Goal: Task Accomplishment & Management: Manage account settings

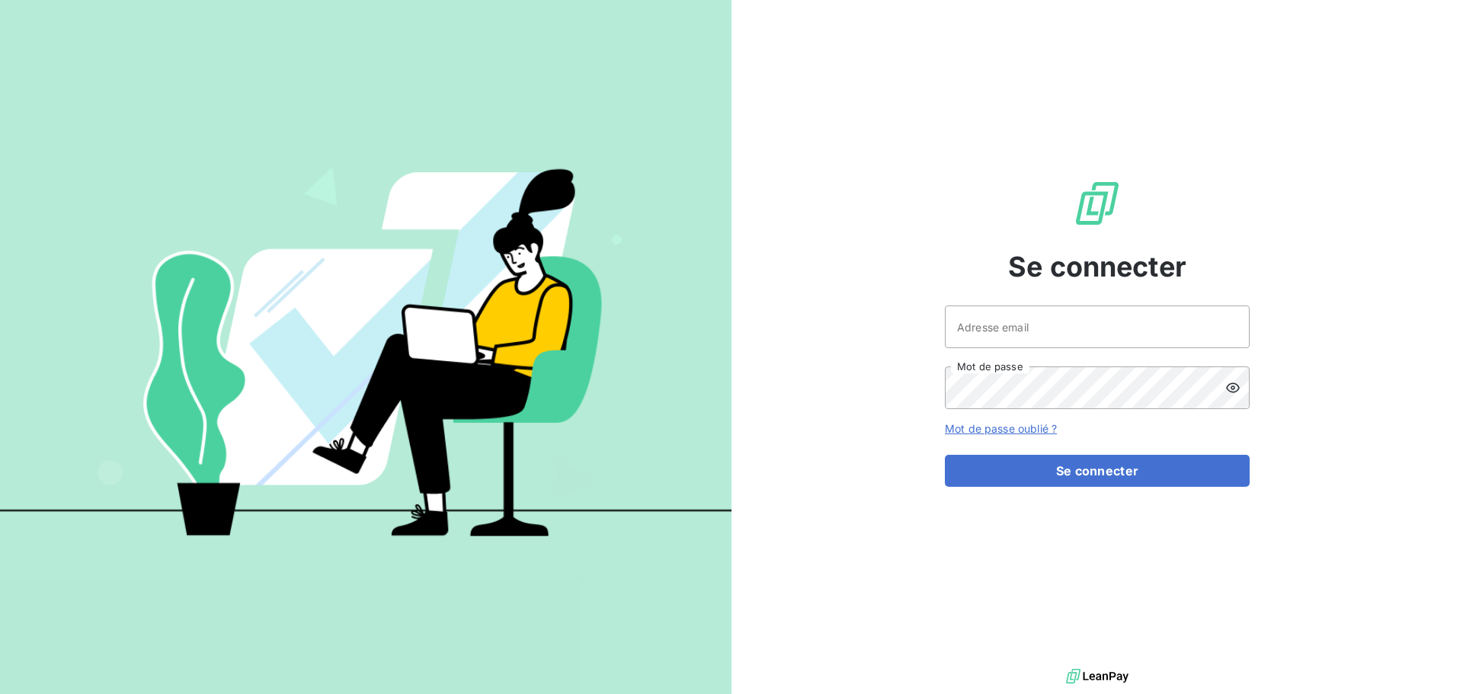
click at [0, 693] on div at bounding box center [0, 694] width 0 height 0
type input "[EMAIL_ADDRESS][DOMAIN_NAME]"
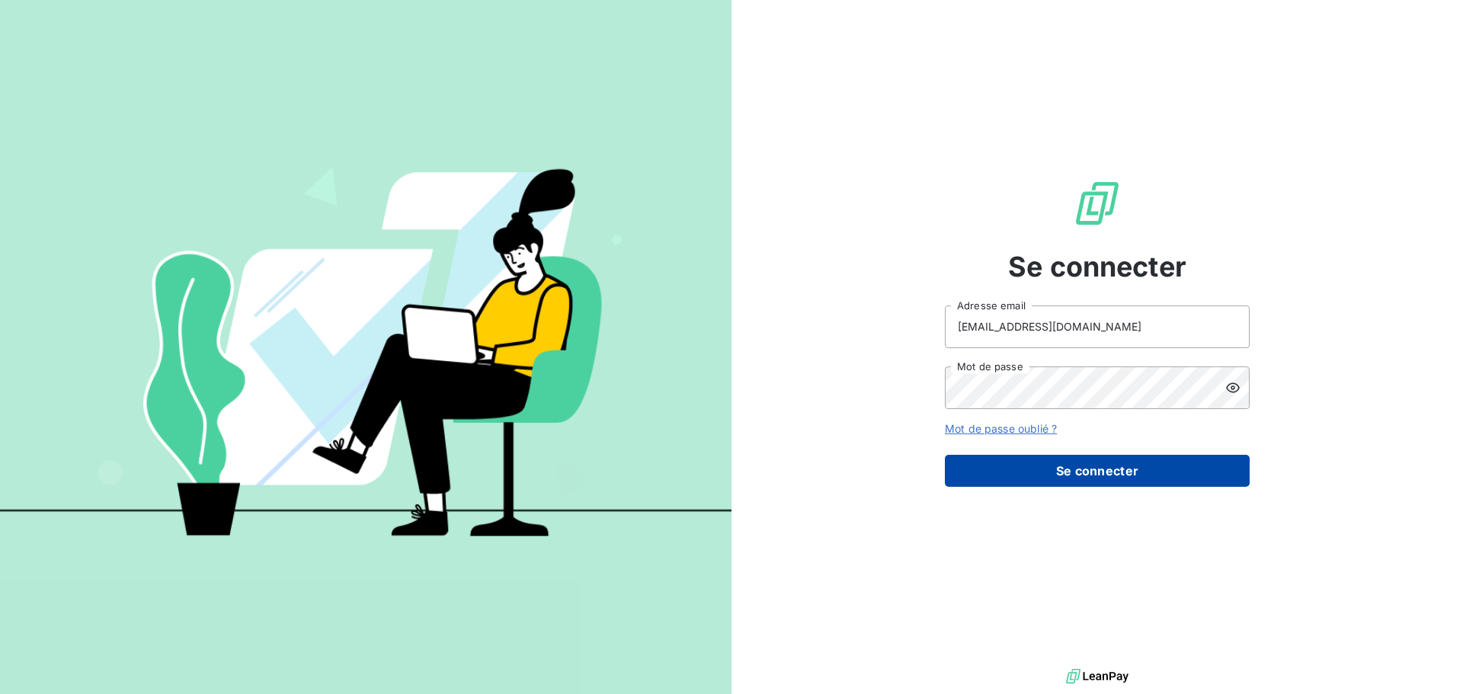
click at [1083, 466] on button "Se connecter" at bounding box center [1097, 471] width 305 height 32
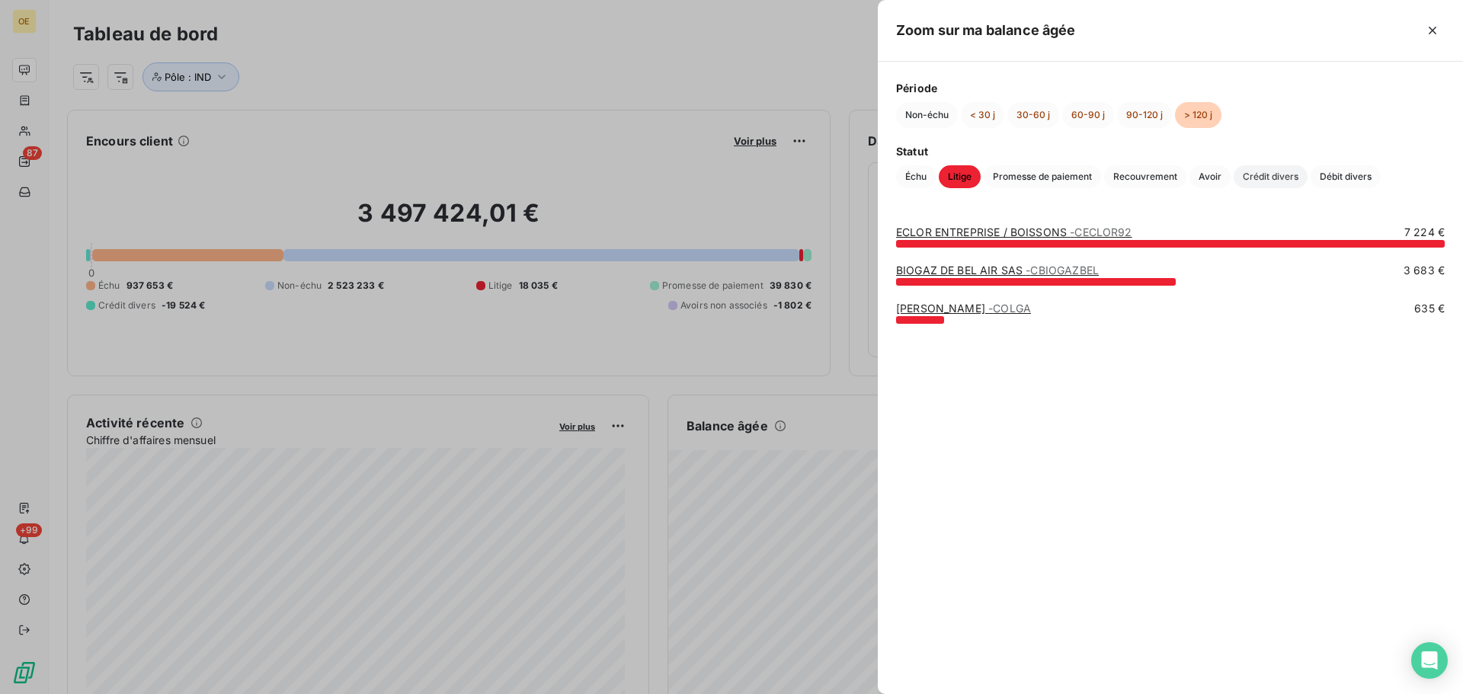
click at [1285, 183] on span "Crédit divers" at bounding box center [1271, 176] width 74 height 23
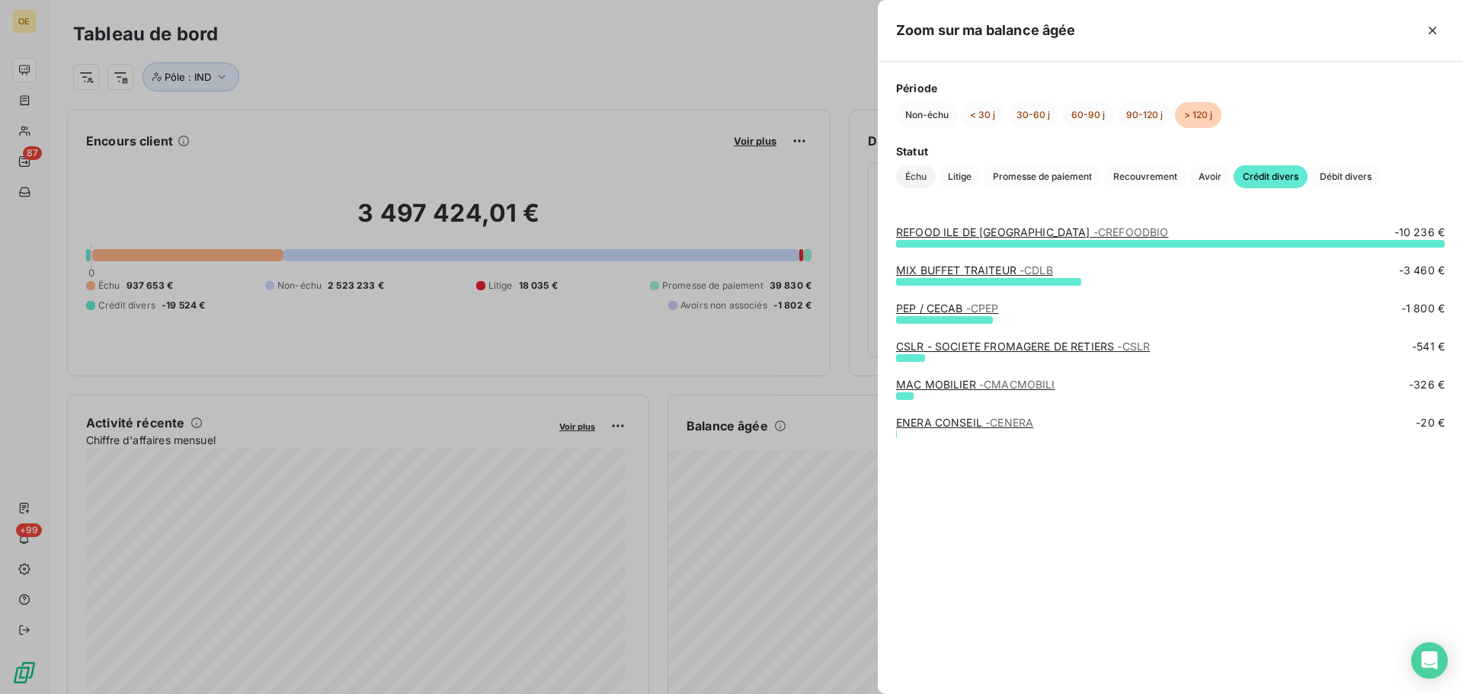
click at [927, 176] on span "Échu" at bounding box center [916, 176] width 40 height 23
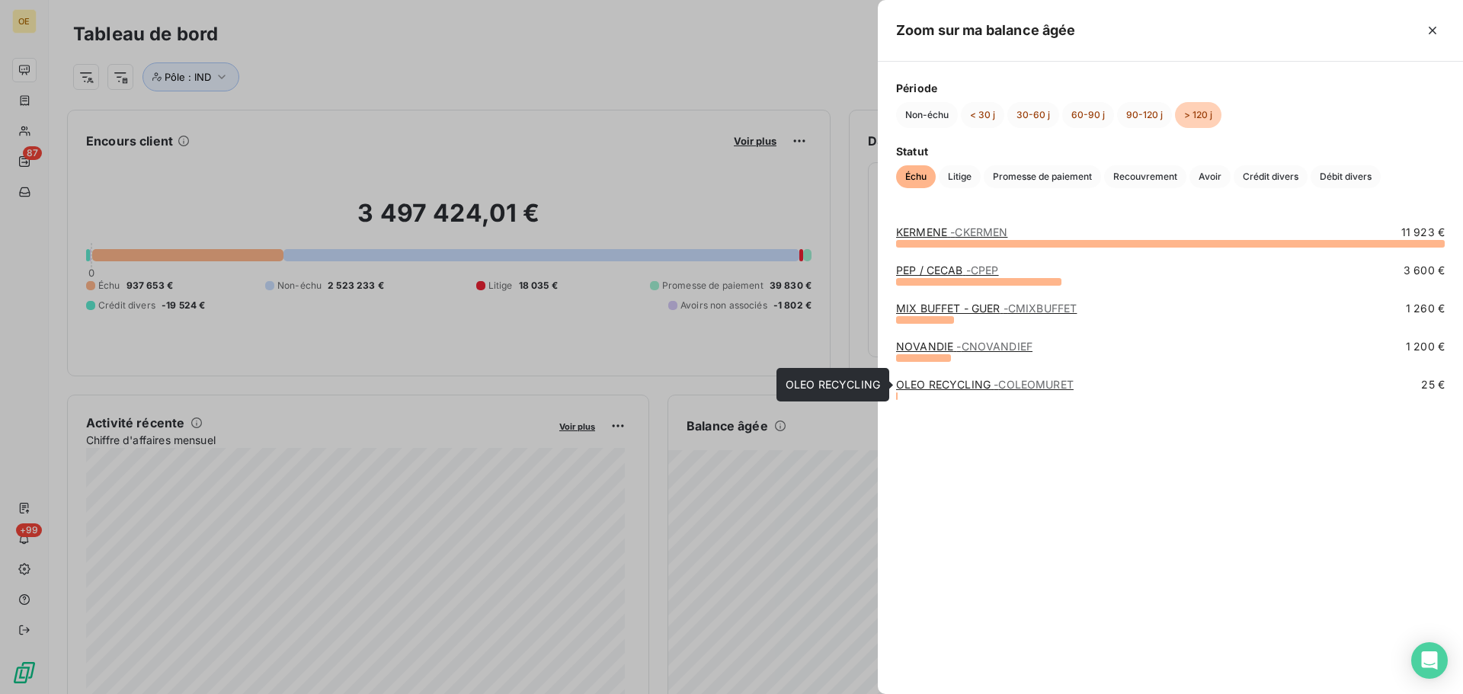
click at [1010, 386] on span "- COLEOMURET" at bounding box center [1034, 384] width 80 height 13
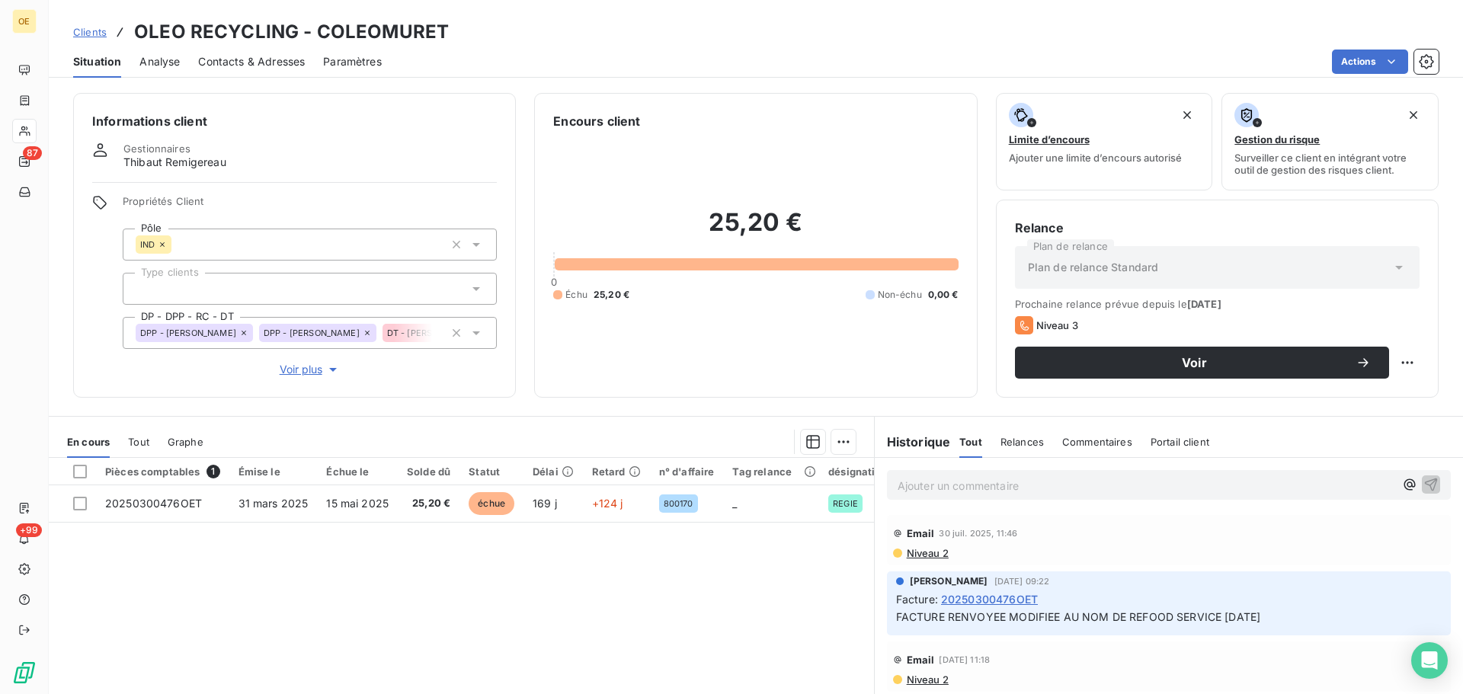
scroll to position [229, 0]
click at [962, 492] on p "Ajouter un commentaire ﻿" at bounding box center [1146, 485] width 497 height 19
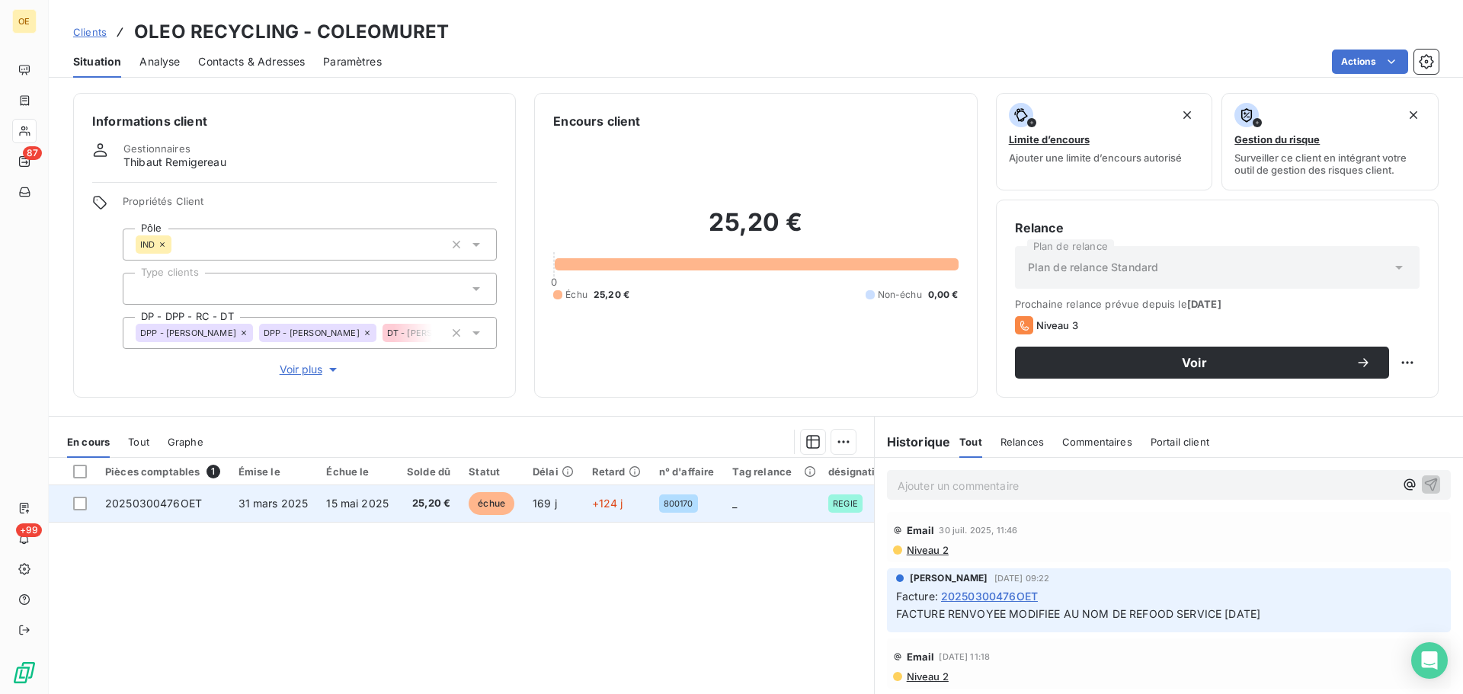
click at [298, 505] on span "31 mars 2025" at bounding box center [274, 503] width 70 height 13
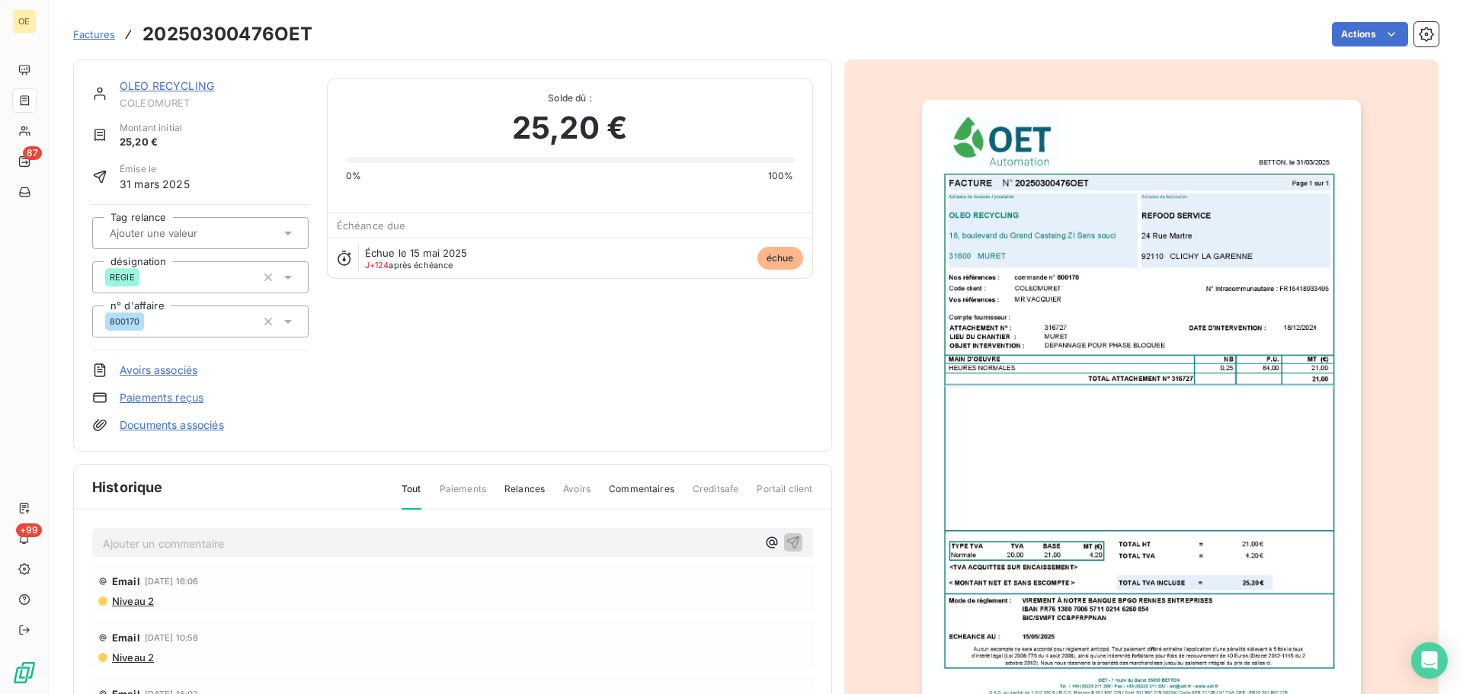
click at [134, 599] on span "Niveau 2" at bounding box center [131, 601] width 43 height 12
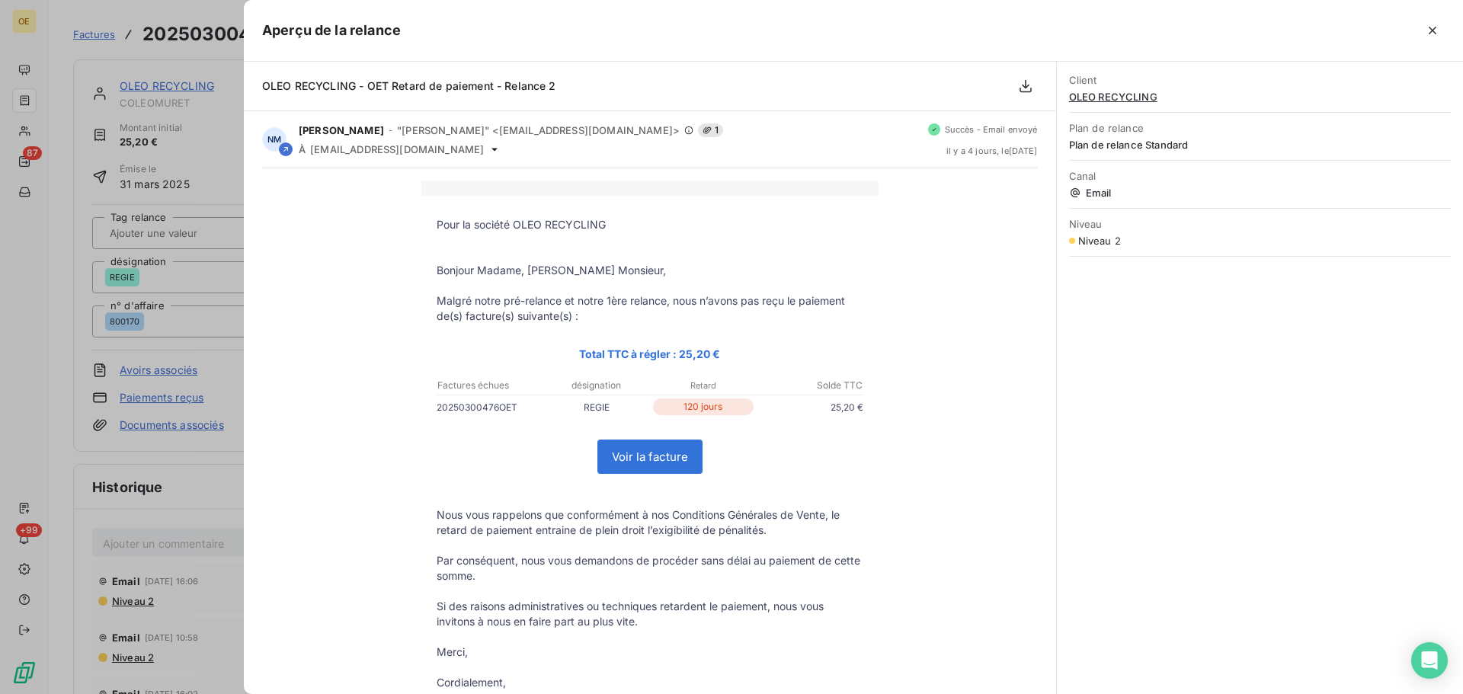
click at [645, 458] on link "Voir la facture" at bounding box center [650, 456] width 104 height 33
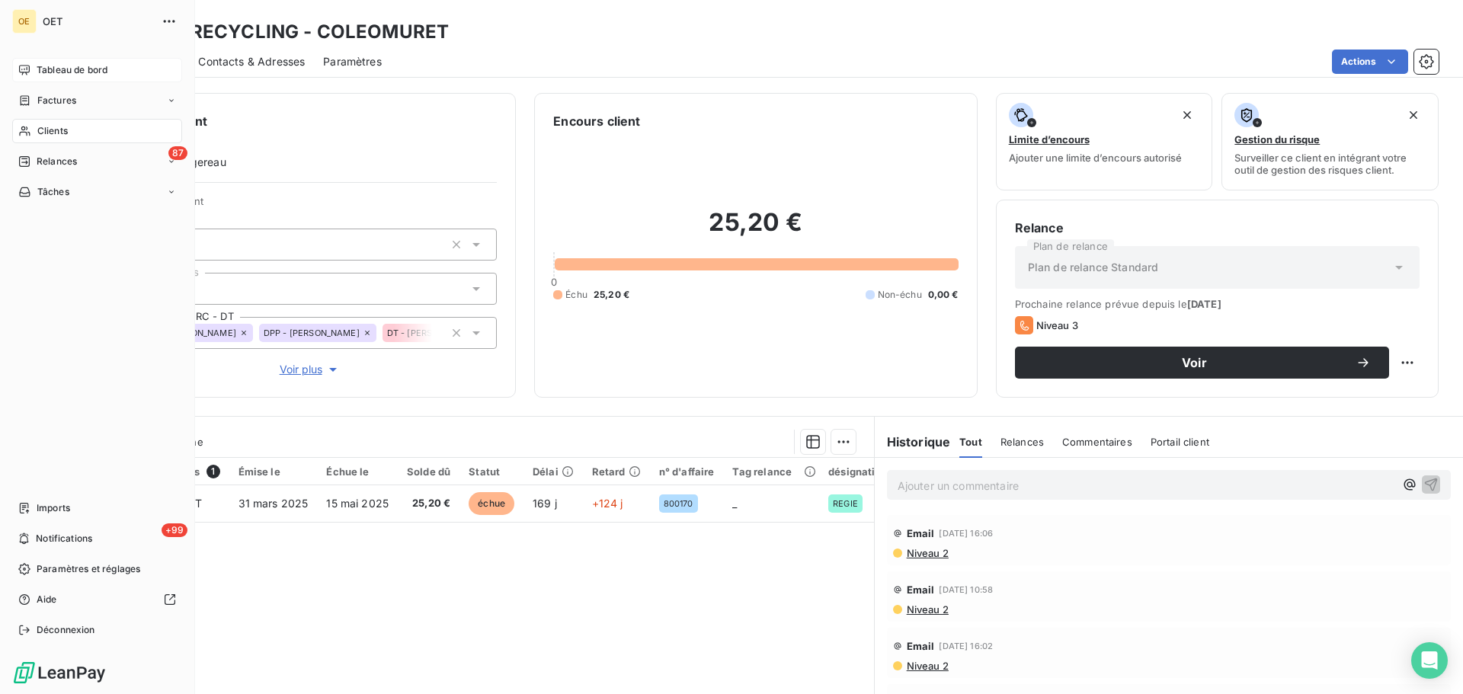
click at [56, 72] on span "Tableau de bord" at bounding box center [72, 70] width 71 height 14
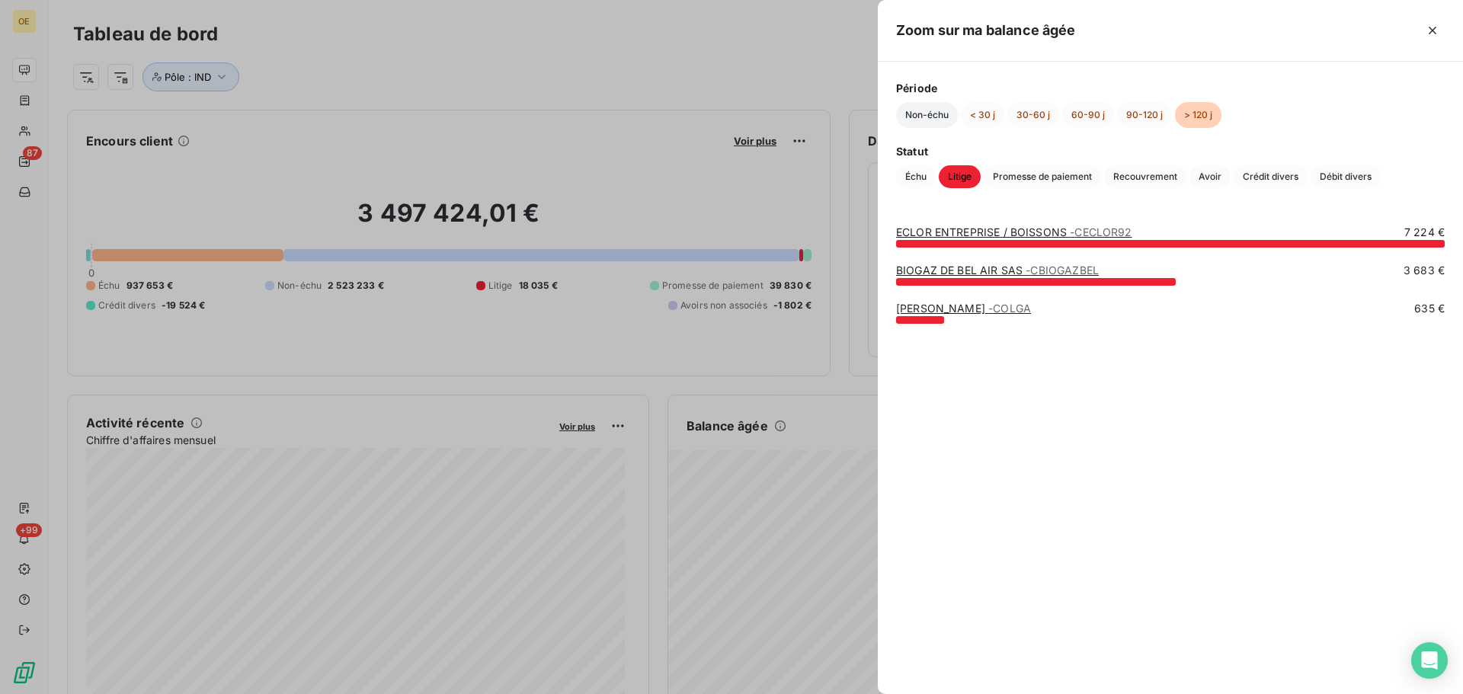
click at [927, 116] on button "Non-échu" at bounding box center [927, 115] width 62 height 26
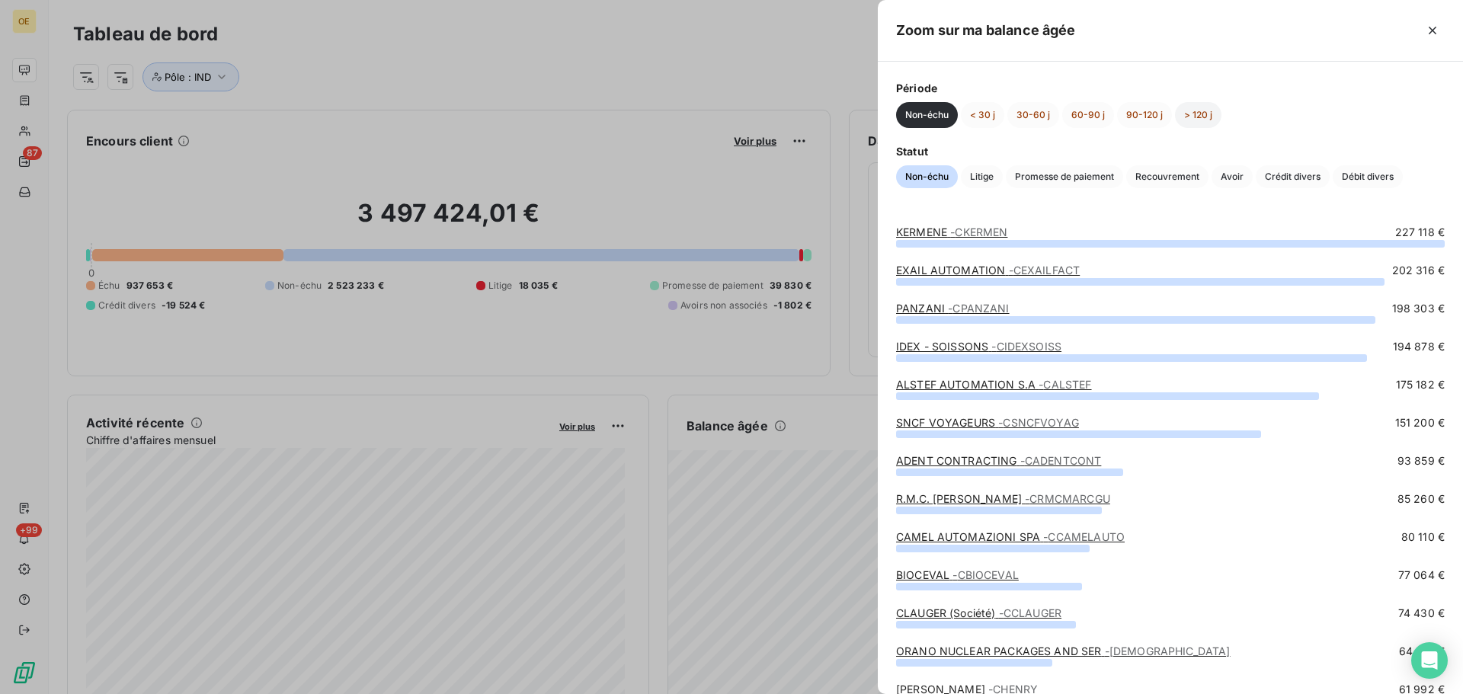
click at [1198, 117] on button "> 120 j" at bounding box center [1198, 115] width 46 height 26
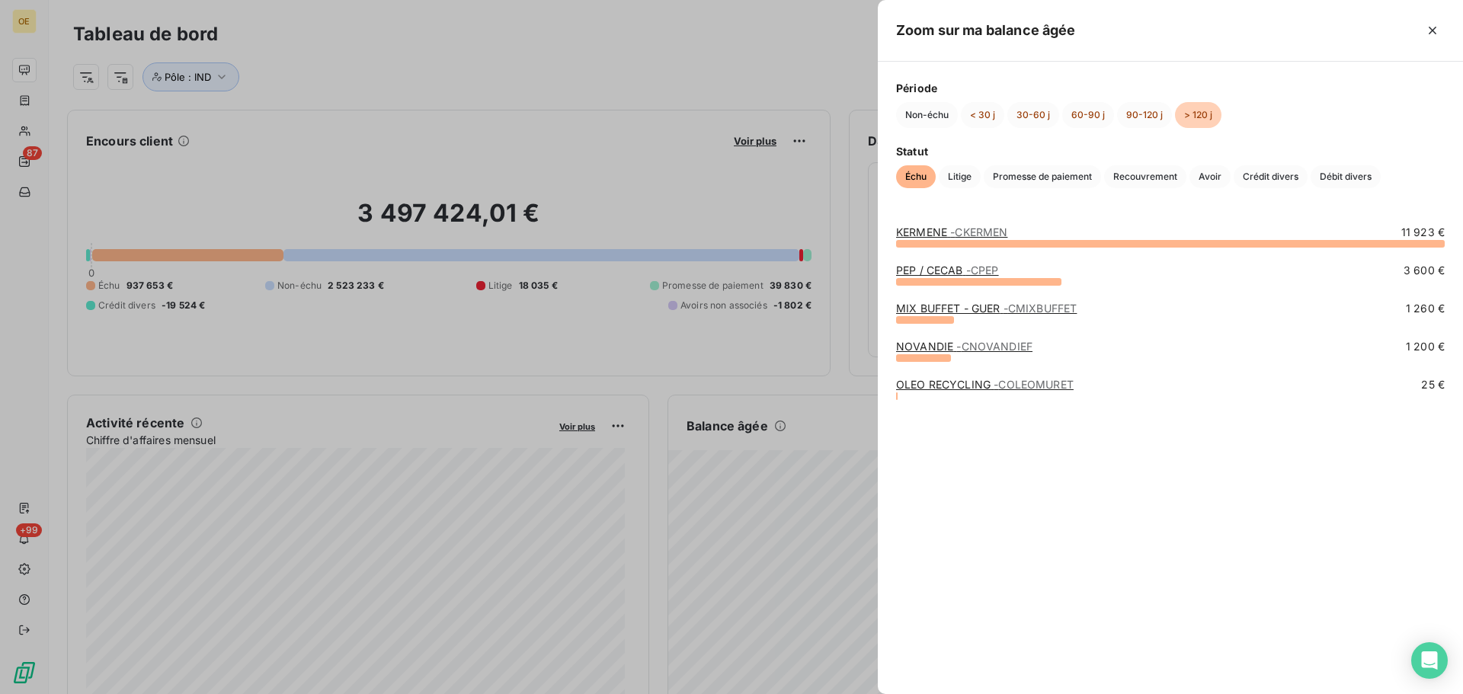
click at [985, 307] on link "MIX BUFFET - GUER - CMIXBUFFET" at bounding box center [986, 308] width 181 height 13
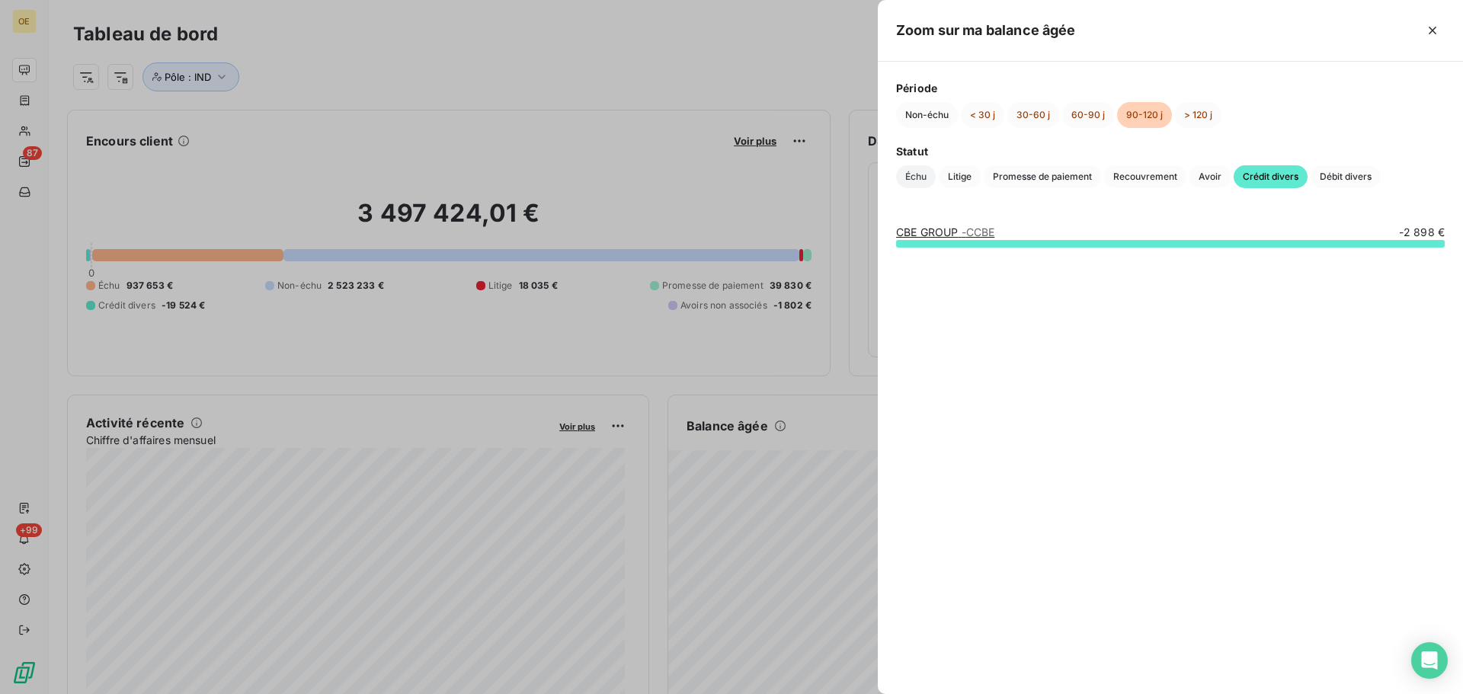
click at [917, 178] on span "Échu" at bounding box center [916, 176] width 40 height 23
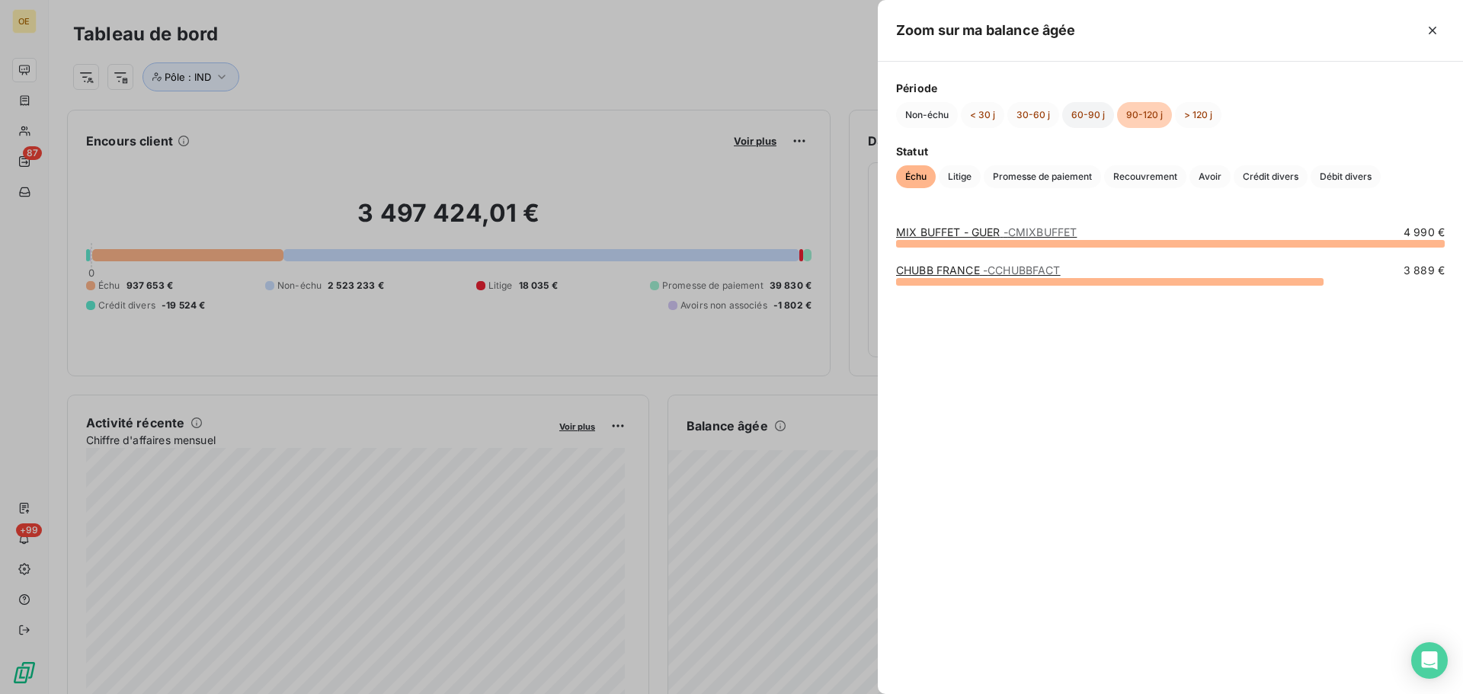
click at [1096, 117] on button "60-90 j" at bounding box center [1088, 115] width 52 height 26
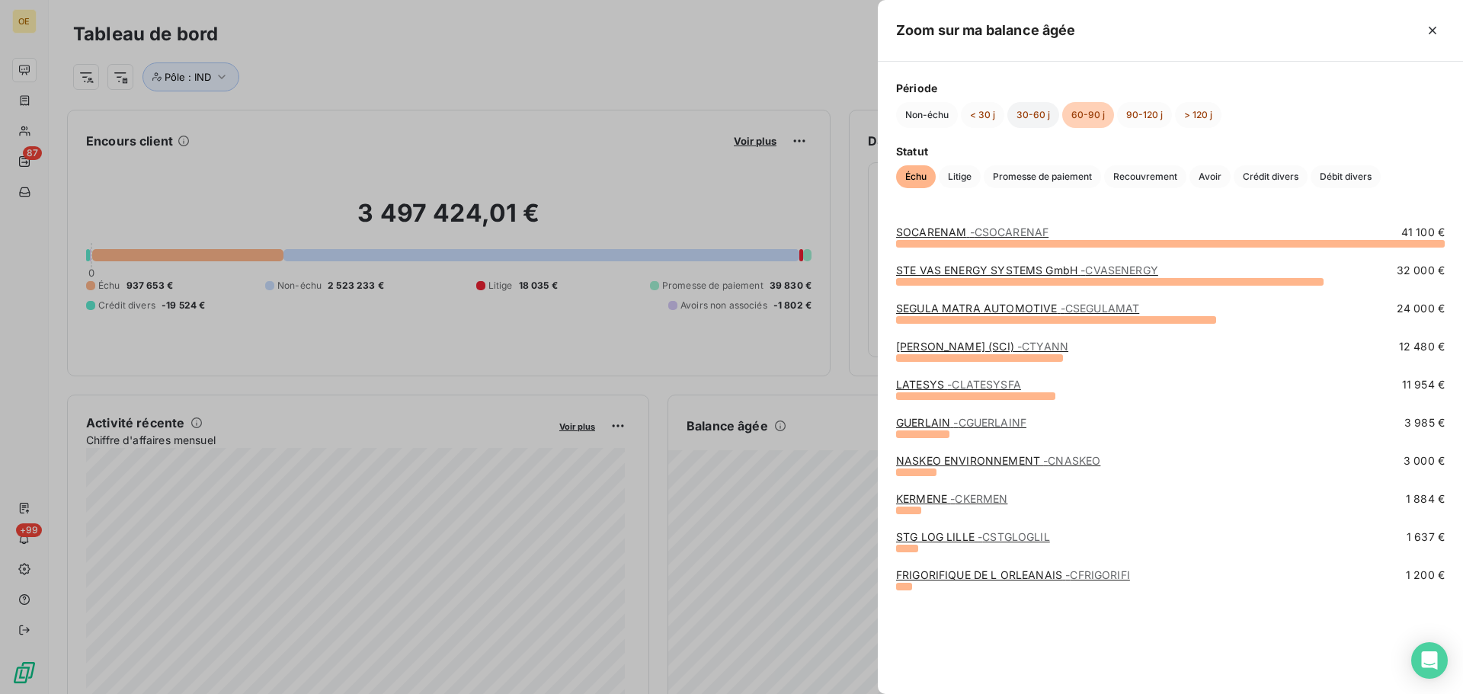
click at [1044, 120] on button "30-60 j" at bounding box center [1033, 115] width 52 height 26
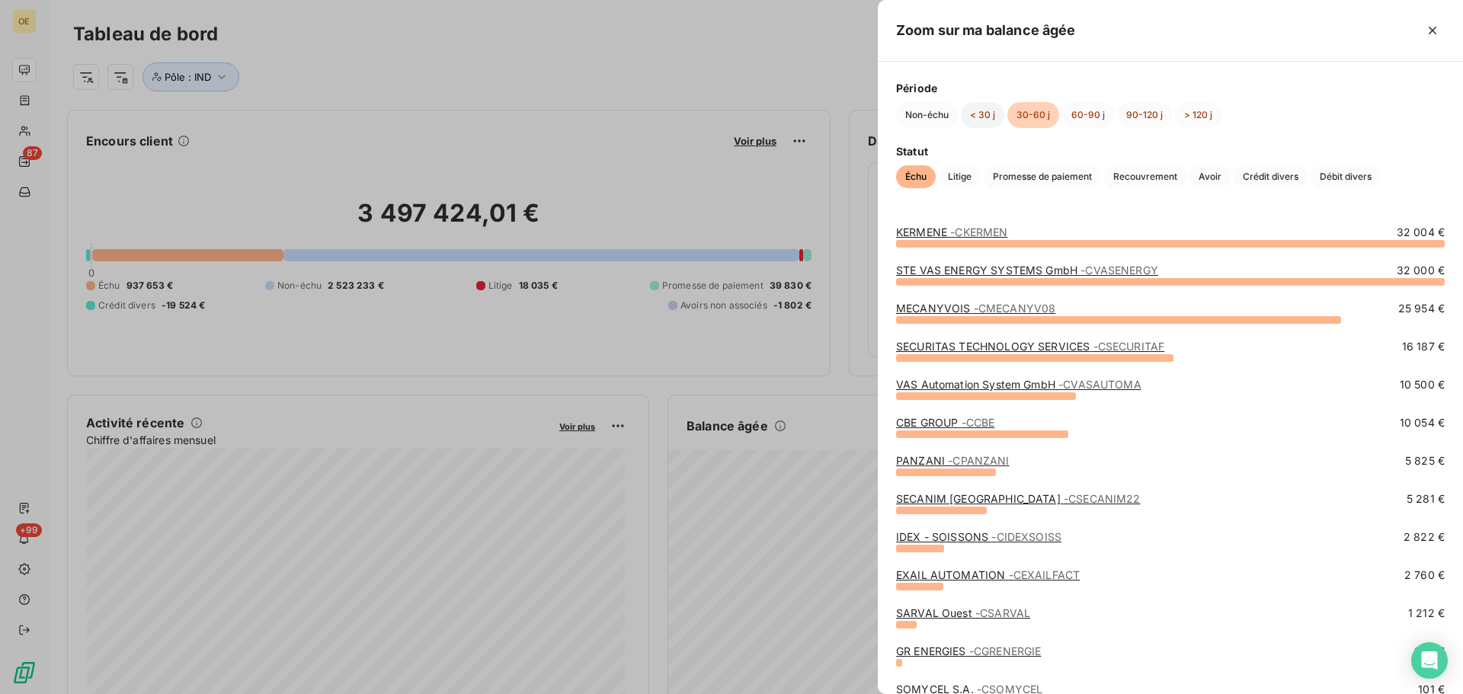
click at [985, 119] on button "< 30 j" at bounding box center [982, 115] width 43 height 26
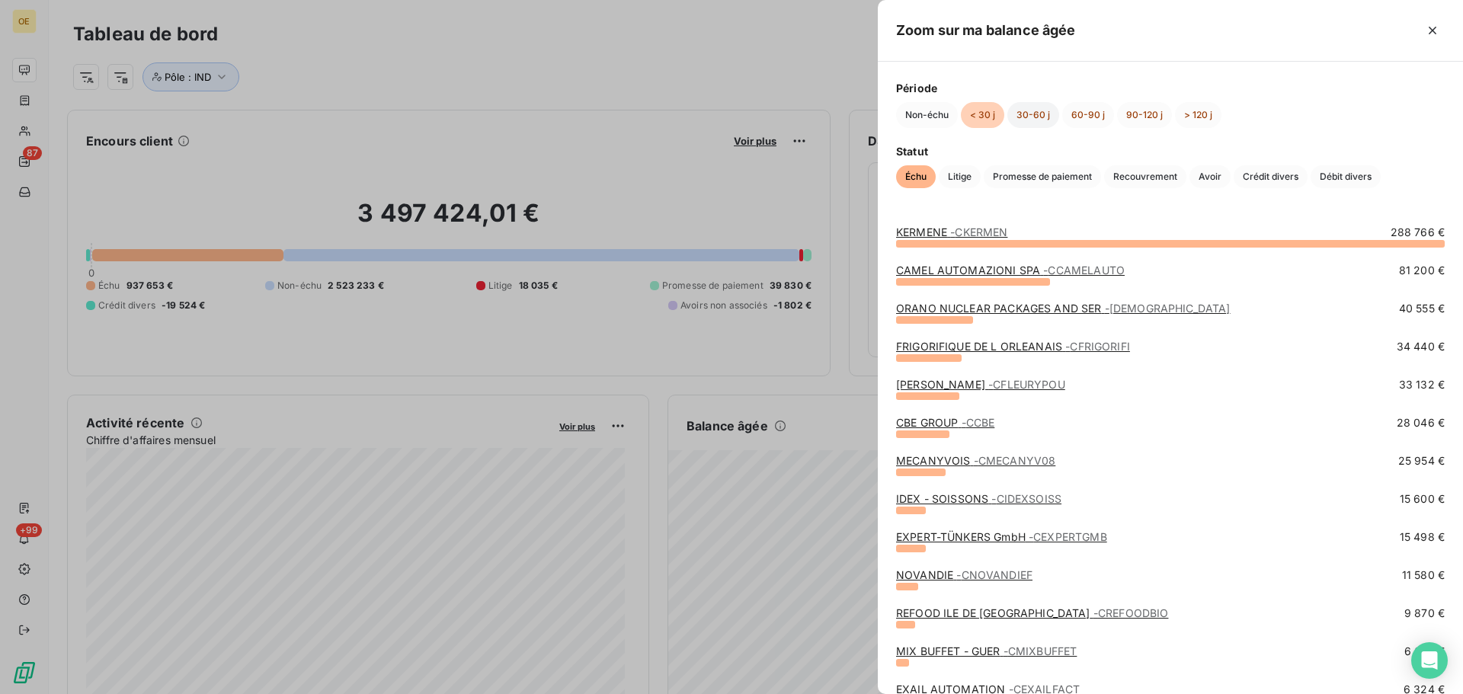
click at [1032, 119] on button "30-60 j" at bounding box center [1033, 115] width 52 height 26
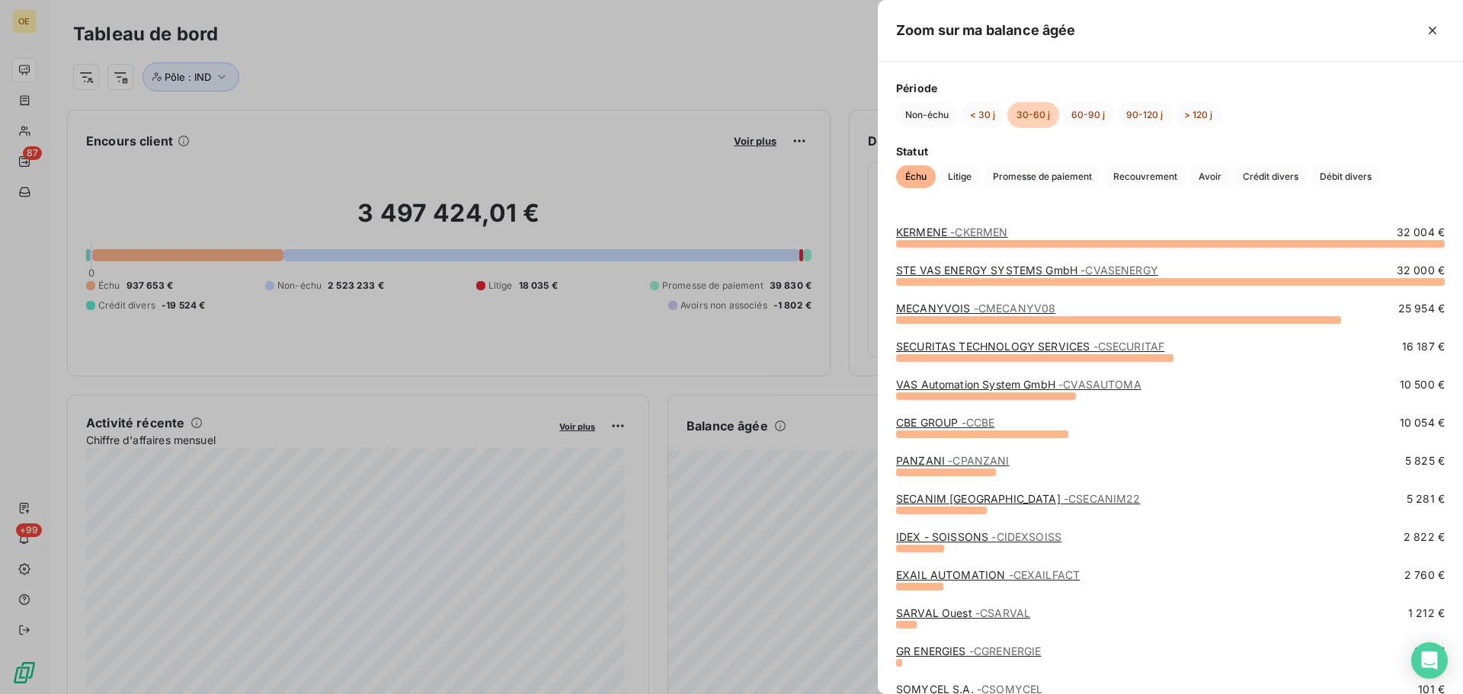
click at [997, 308] on span "- CMECANYV08" at bounding box center [1015, 308] width 82 height 13
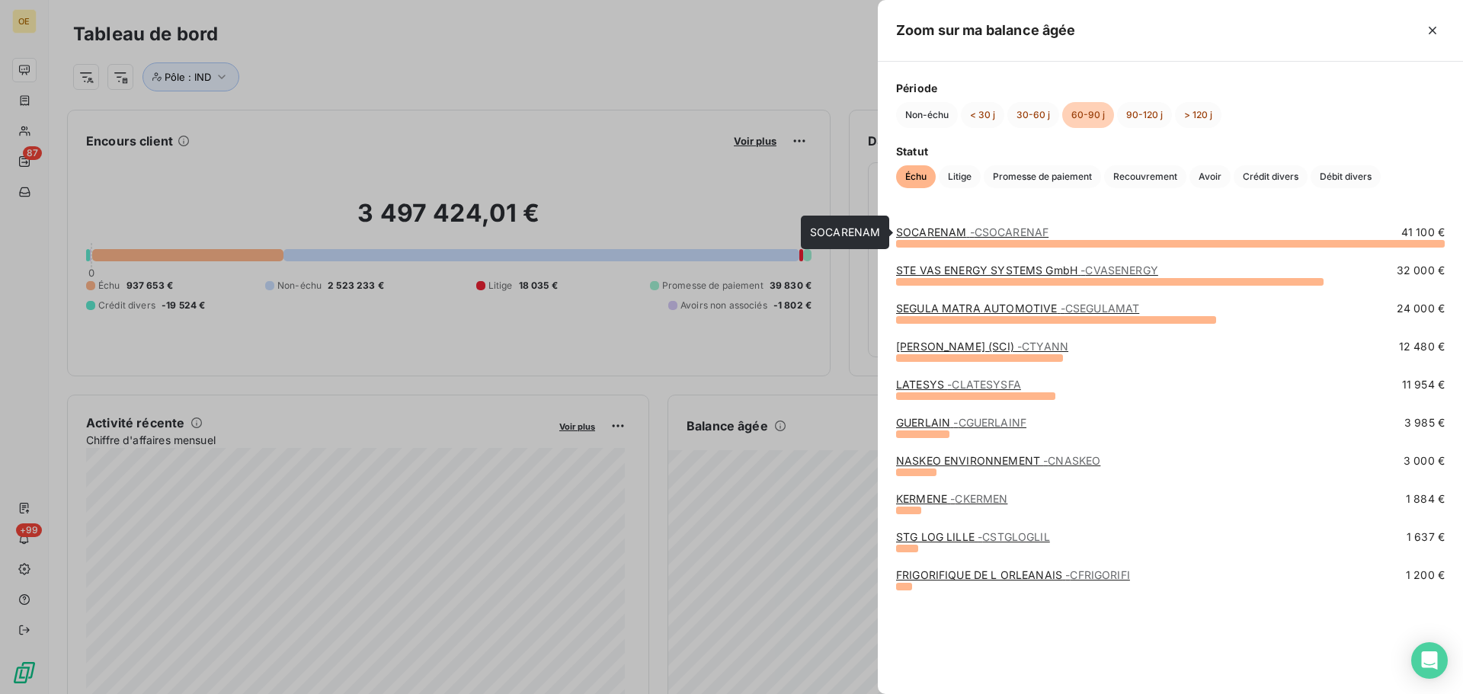
click at [997, 230] on span "- CSOCARENAF" at bounding box center [1009, 232] width 79 height 13
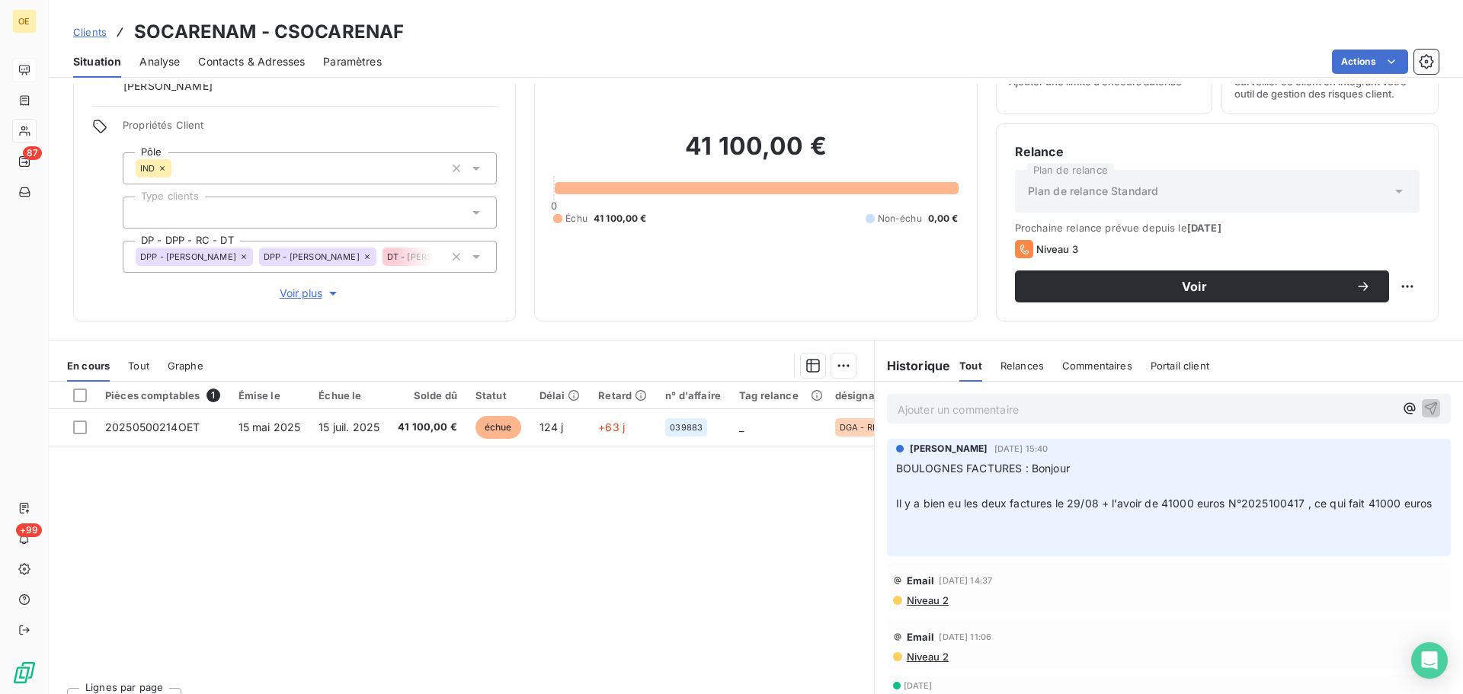
scroll to position [103, 0]
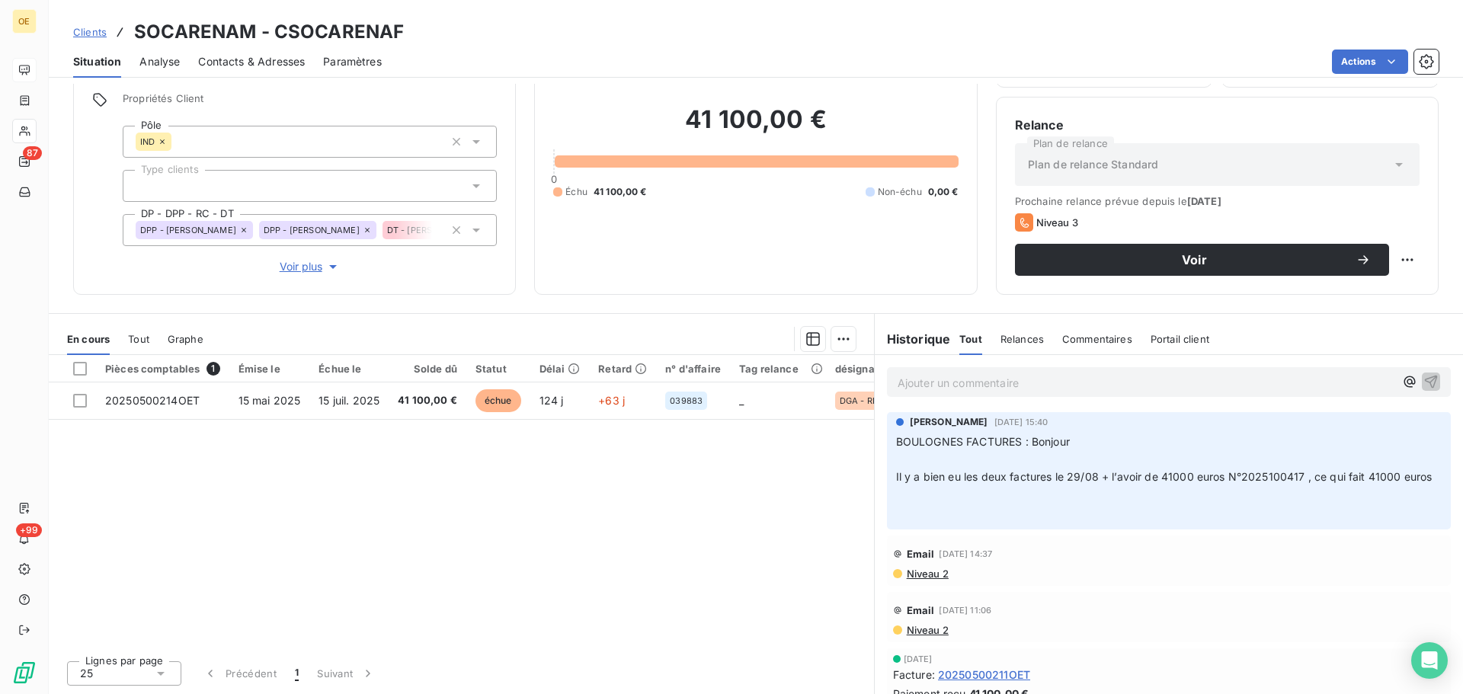
click at [1260, 480] on span "Il y a bien eu les deux factures le 29/08 + l’avoir de 41000 euros N°2025100417…" at bounding box center [1164, 476] width 536 height 13
click at [1266, 482] on span "Il y a bien eu les deux factures le 29/08 + l’avoir de 41000 euros N°2025100417…" at bounding box center [1164, 476] width 536 height 13
click at [155, 65] on span "Analyse" at bounding box center [159, 61] width 40 height 15
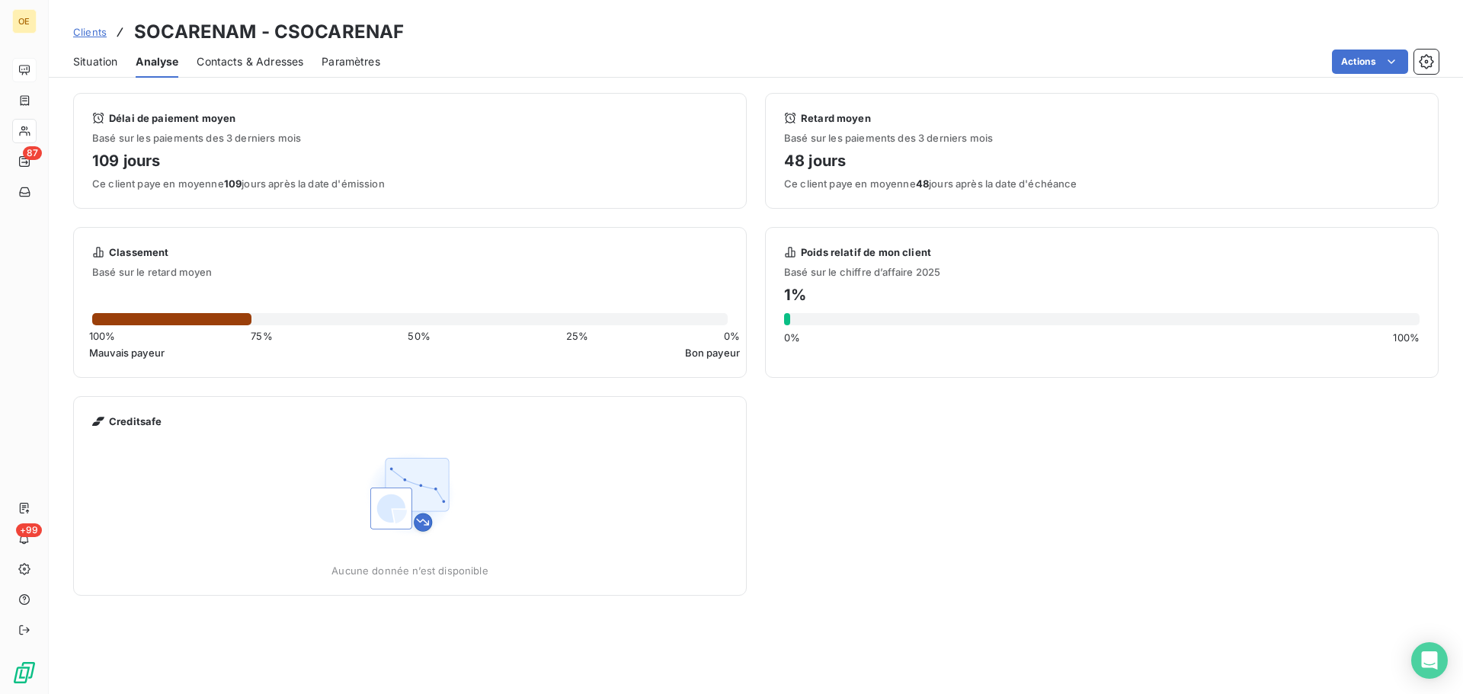
click at [101, 61] on span "Situation" at bounding box center [95, 61] width 44 height 15
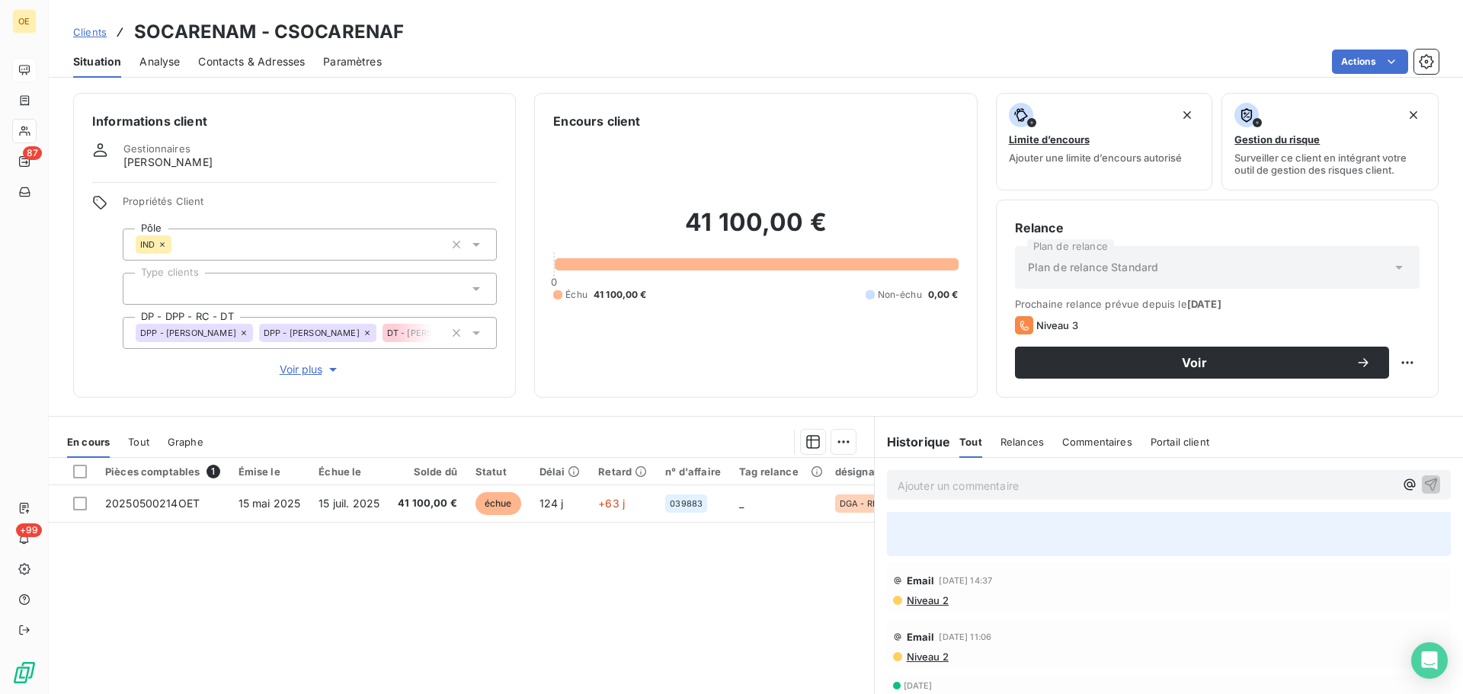
scroll to position [0, 0]
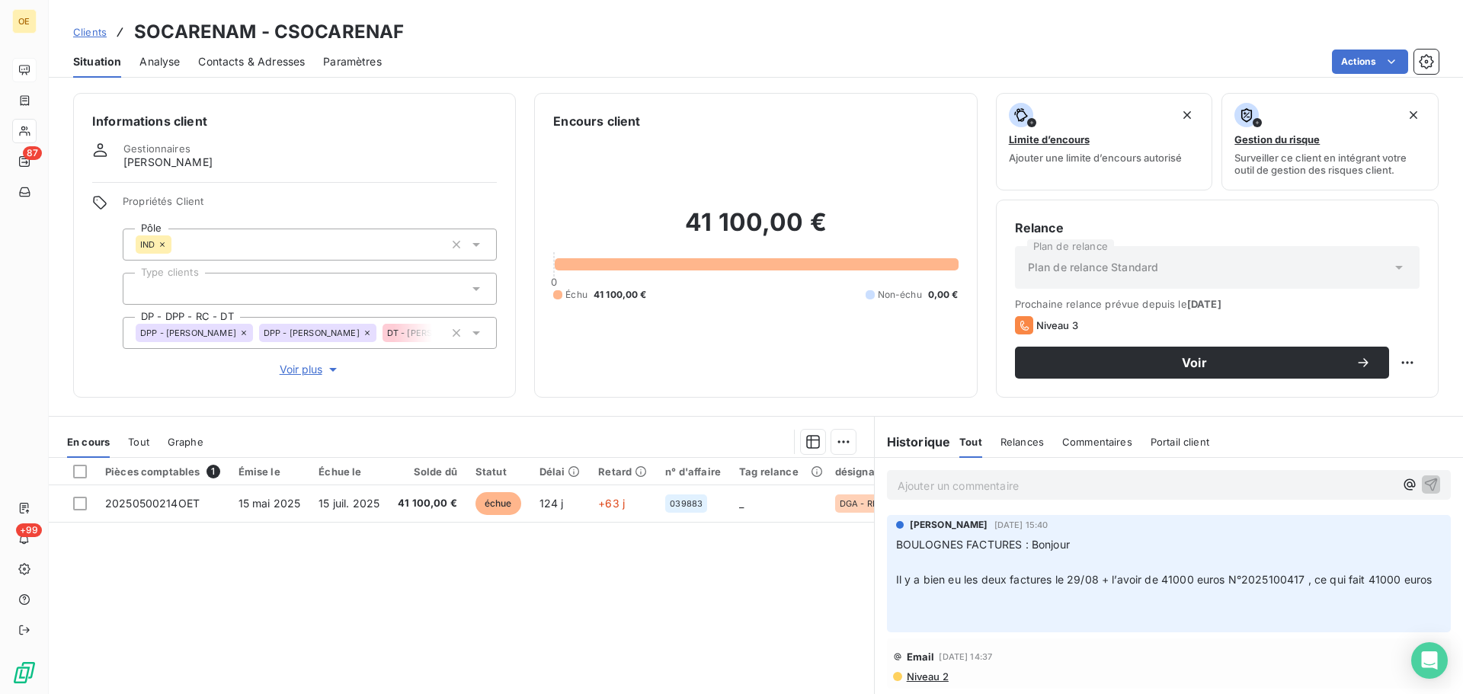
click at [956, 485] on p "Ajouter un commentaire ﻿" at bounding box center [1146, 485] width 497 height 19
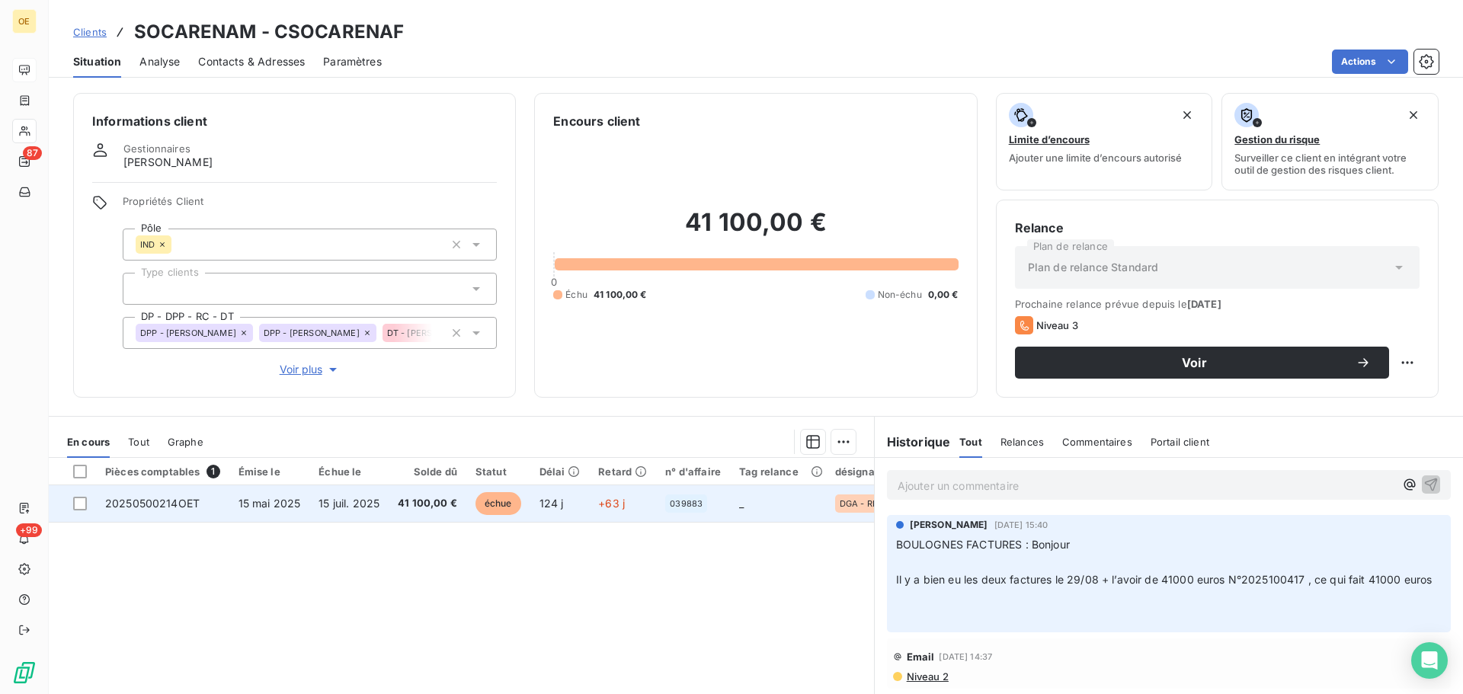
click at [386, 508] on td "15 juil. 2025" at bounding box center [348, 503] width 79 height 37
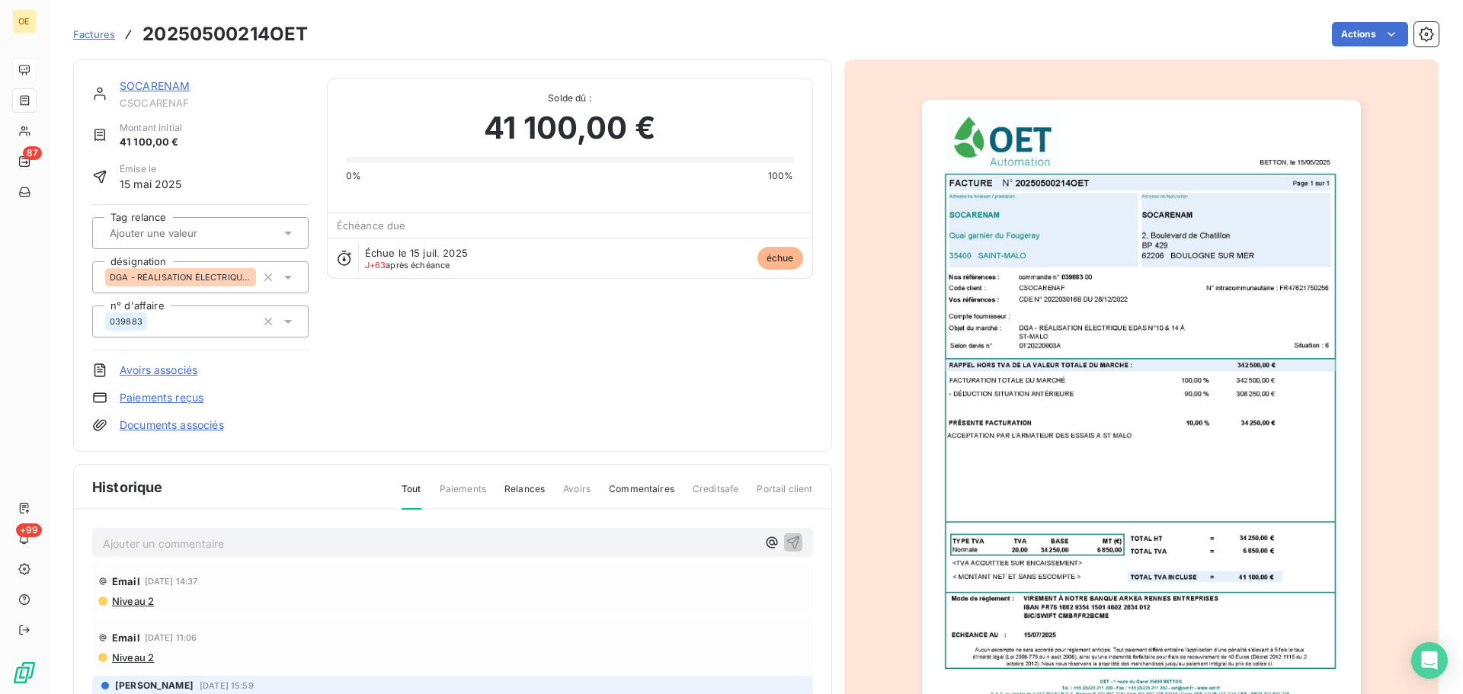
click at [156, 85] on link "SOCARENAM" at bounding box center [155, 85] width 70 height 13
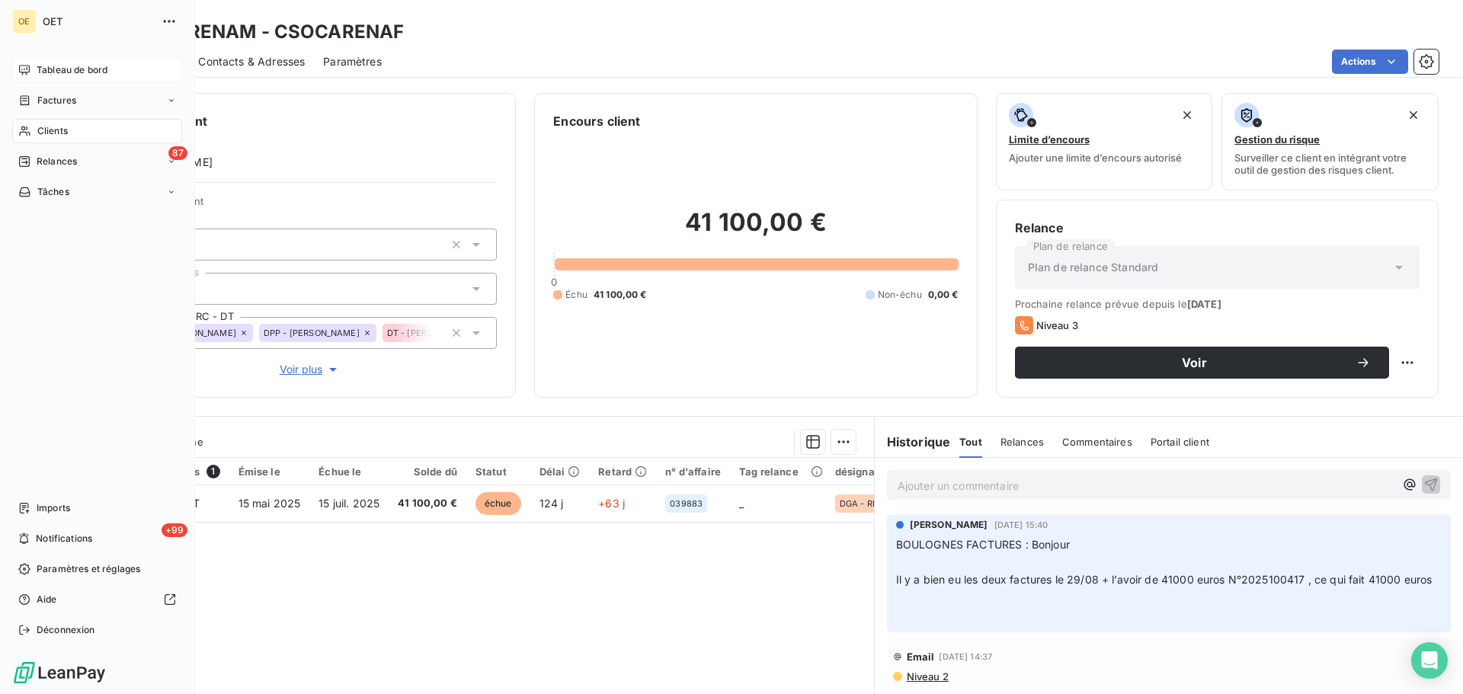
click at [75, 72] on span "Tableau de bord" at bounding box center [72, 70] width 71 height 14
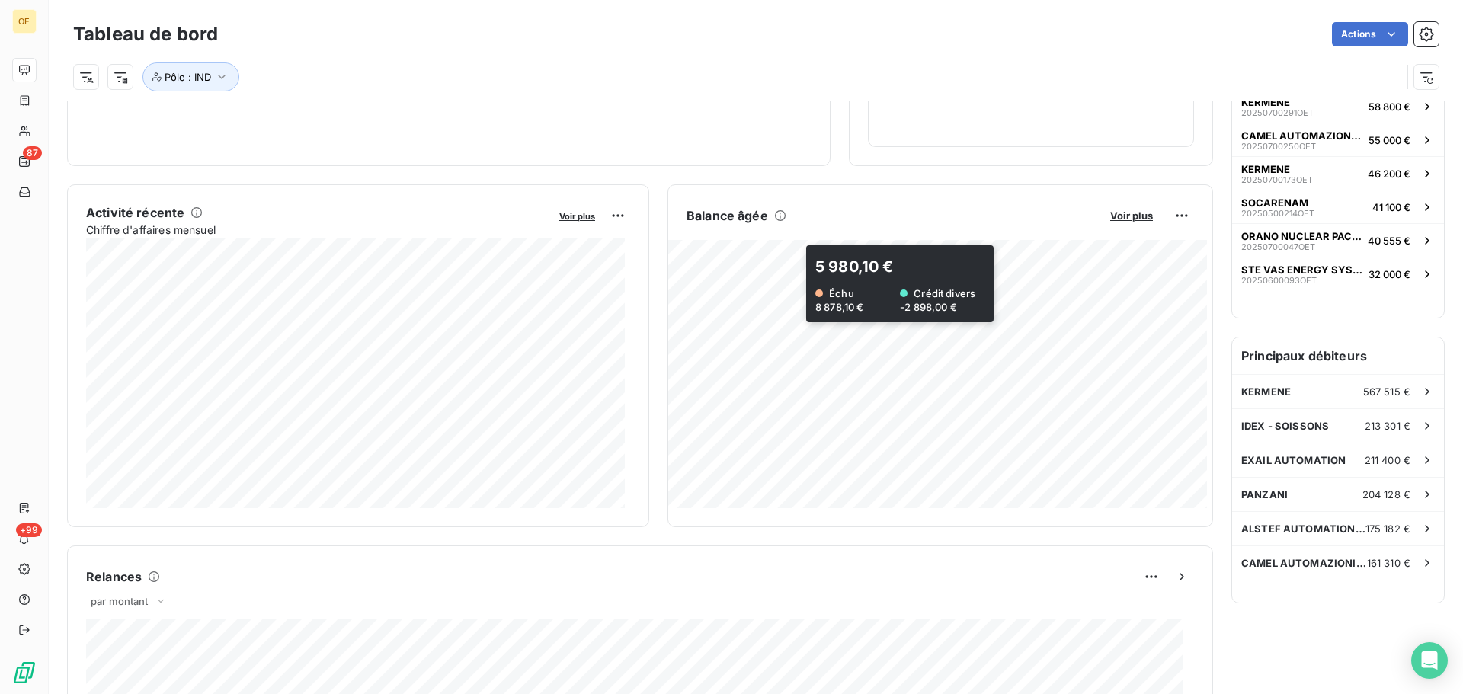
scroll to position [229, 0]
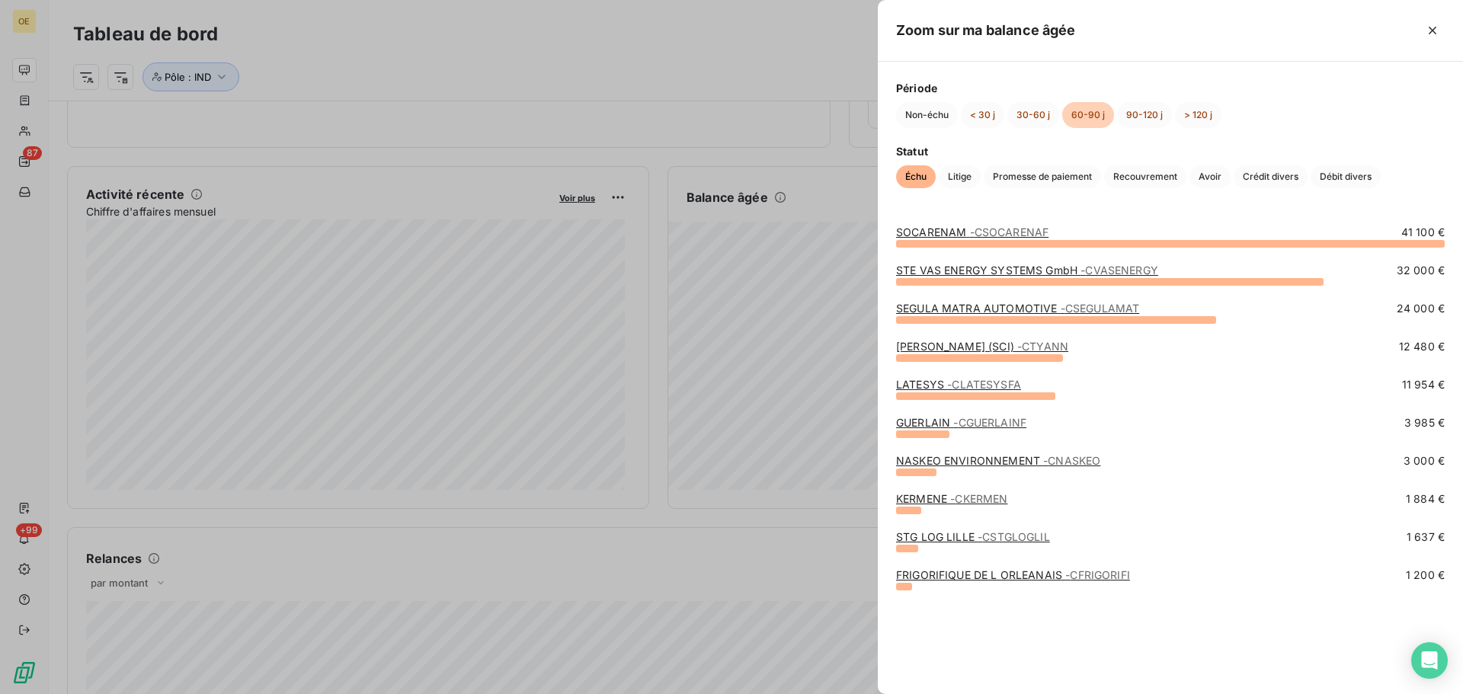
click at [731, 39] on div at bounding box center [731, 347] width 1463 height 694
